Goal: Find specific page/section: Find specific page/section

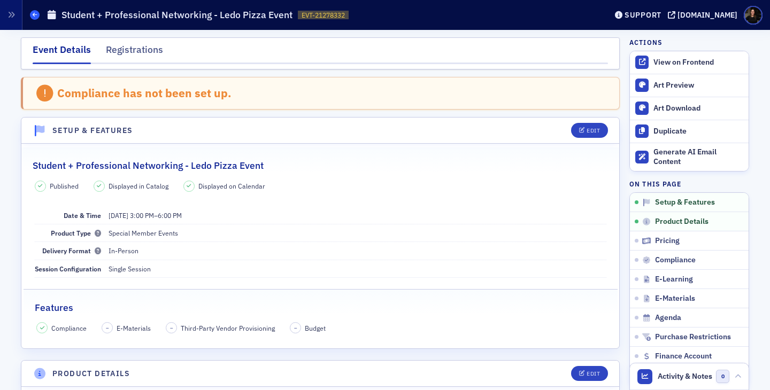
click at [33, 19] on span at bounding box center [35, 15] width 10 height 10
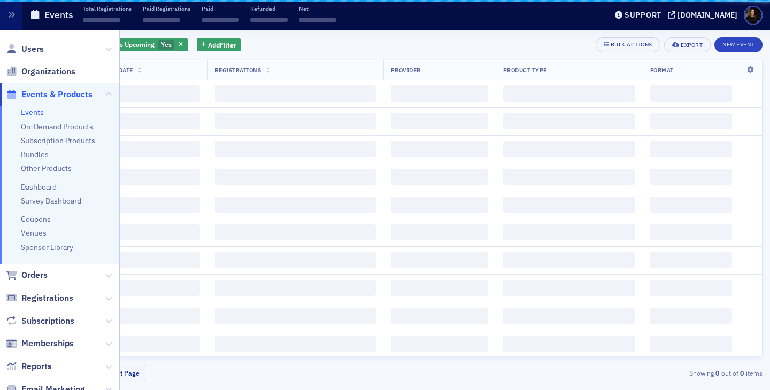
click at [42, 89] on span "Events & Products" at bounding box center [56, 95] width 71 height 12
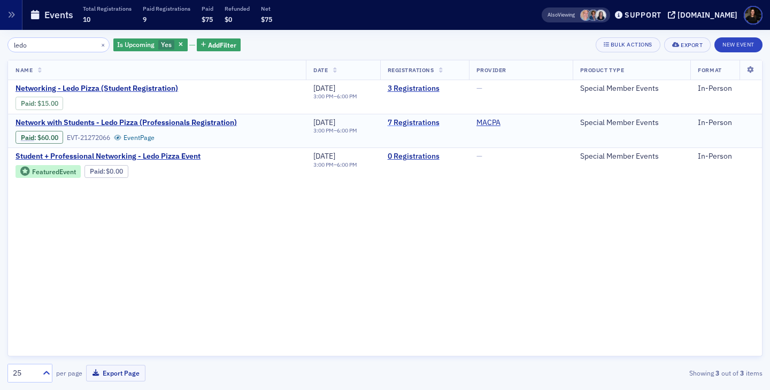
type input "ledo"
click at [410, 125] on link "7 Registrations" at bounding box center [425, 123] width 74 height 10
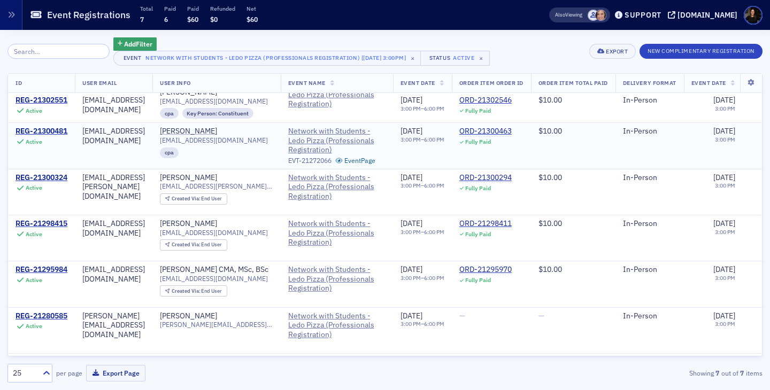
scroll to position [59, 0]
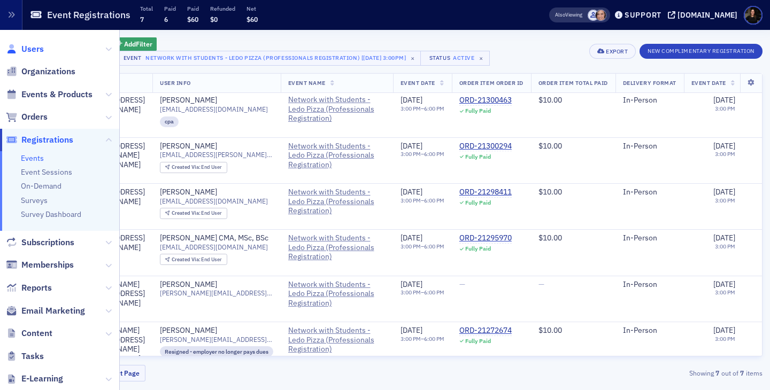
click at [41, 53] on span "Users" at bounding box center [32, 49] width 22 height 12
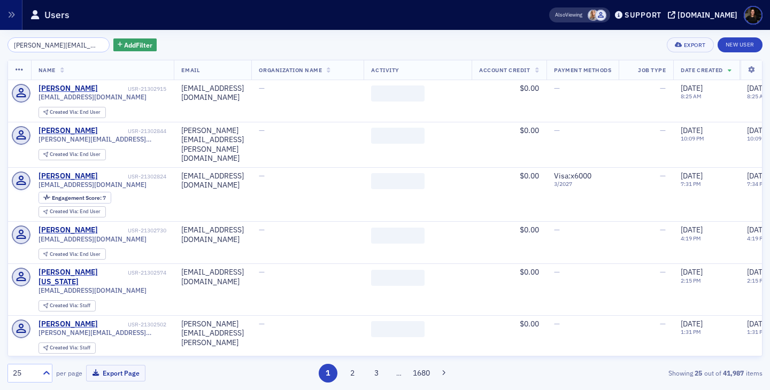
scroll to position [0, 27]
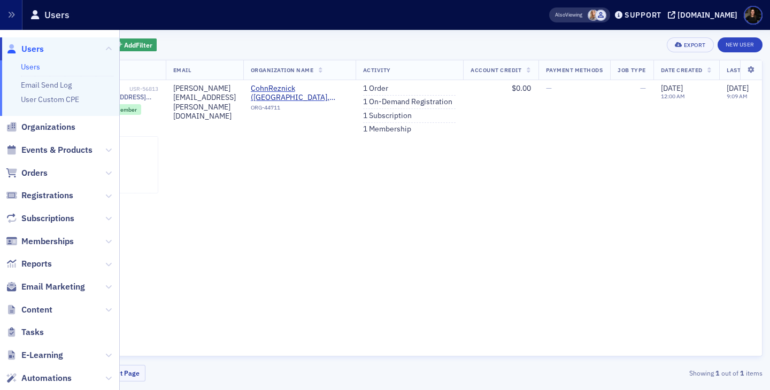
type input "andrea.sakala@cohnreznick.com"
click at [32, 50] on span "Users" at bounding box center [32, 49] width 22 height 12
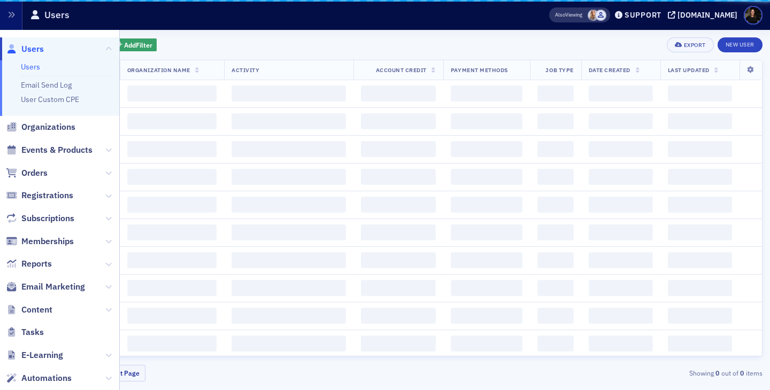
scroll to position [0, 27]
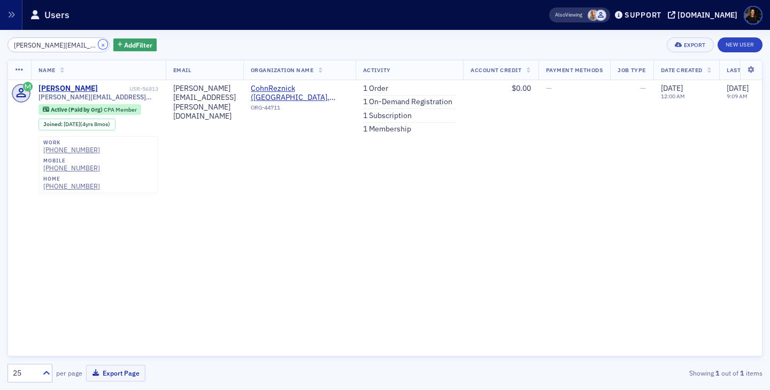
click at [98, 43] on button "×" at bounding box center [103, 45] width 10 height 10
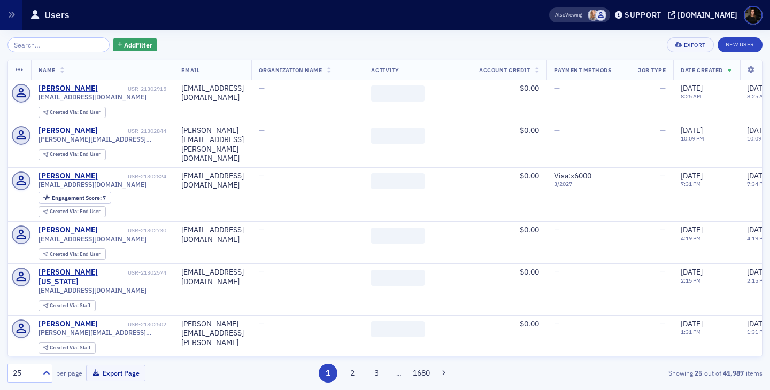
click at [242, 57] on div "Add Filter Export New User Name Email Organization Name Activity Account Credit…" at bounding box center [384, 209] width 755 height 345
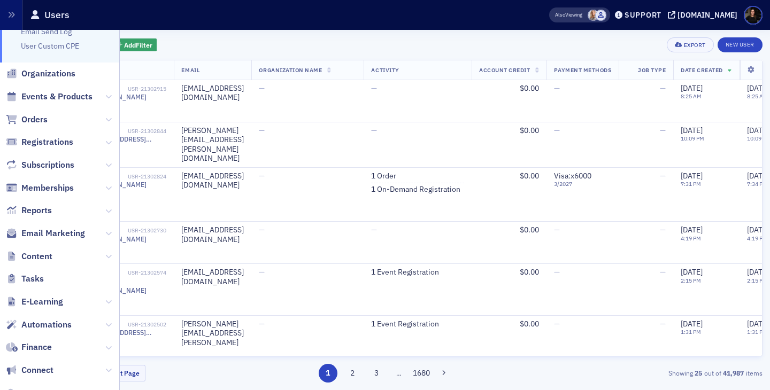
scroll to position [136, 0]
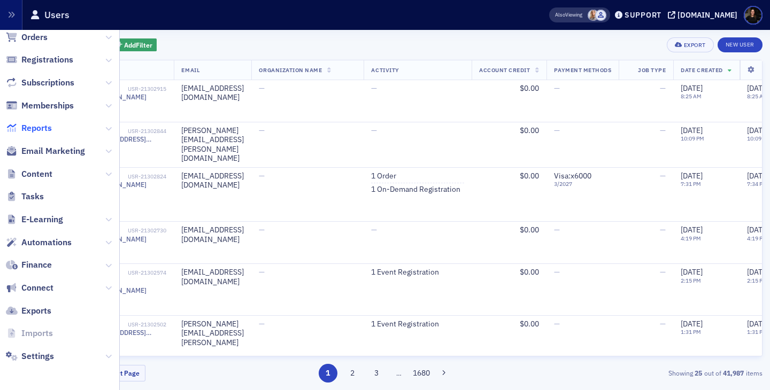
click at [40, 127] on span "Reports" at bounding box center [36, 128] width 30 height 12
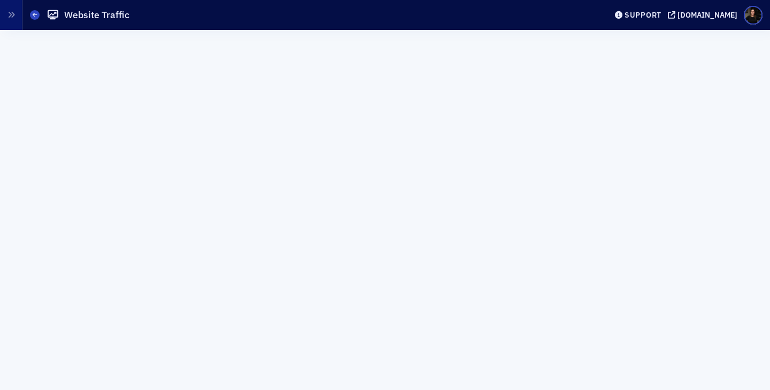
scroll to position [27, 0]
